Goal: Navigation & Orientation: Find specific page/section

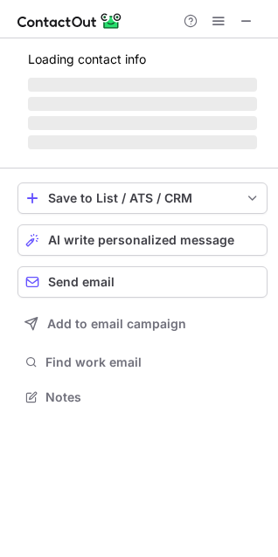
scroll to position [380, 278]
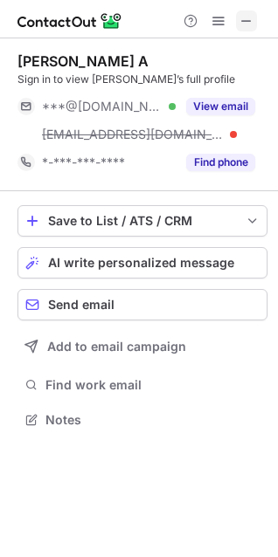
click at [253, 25] on button at bounding box center [246, 20] width 21 height 21
